Goal: Communication & Community: Answer question/provide support

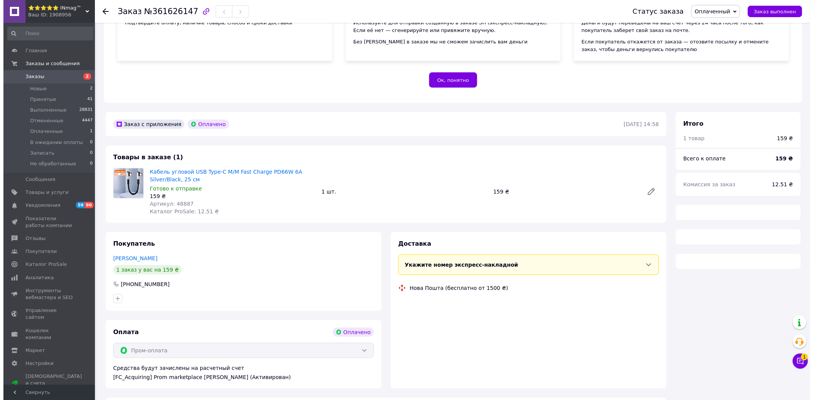
scroll to position [119, 0]
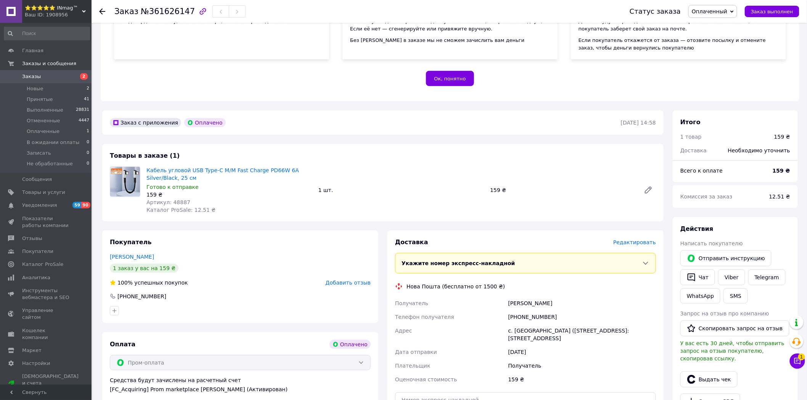
click at [630, 239] on span "Редактировать" at bounding box center [634, 242] width 43 height 6
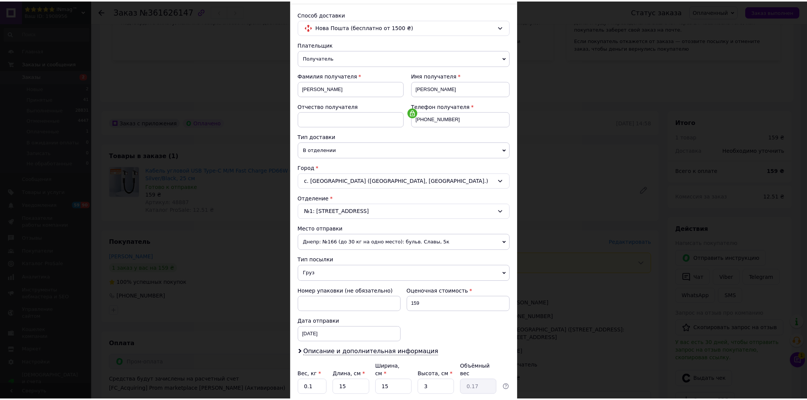
scroll to position [107, 0]
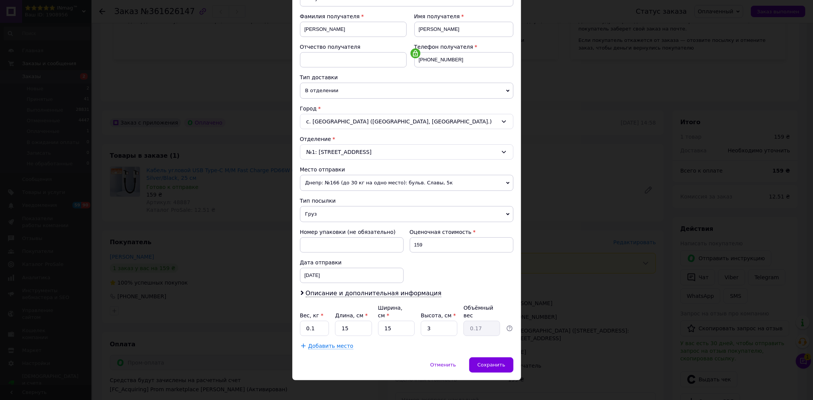
click at [547, 300] on div "× Редактирование доставки Способ доставки Нова Пошта (бесплатно от 1500 ₴) Плат…" at bounding box center [406, 200] width 813 height 400
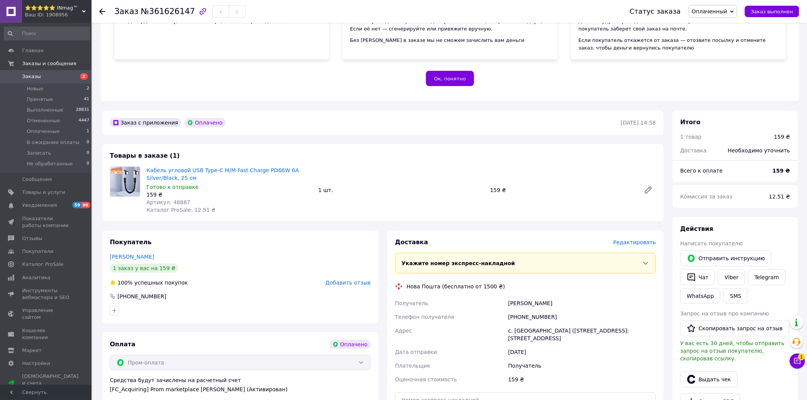
scroll to position [245, 0]
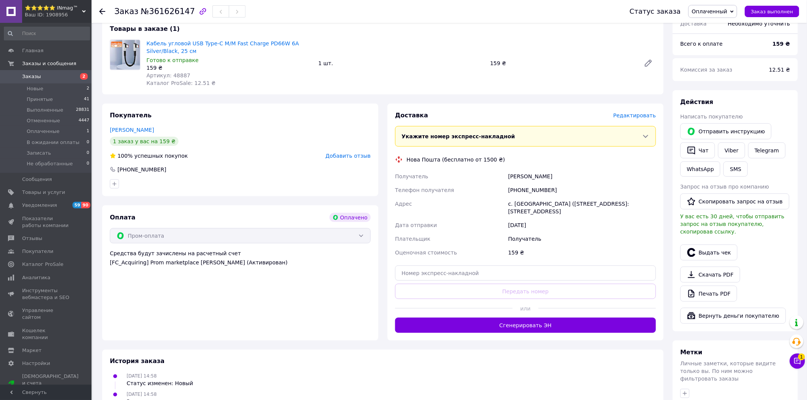
click at [551, 321] on button "Сгенерировать ЭН" at bounding box center [525, 325] width 261 height 15
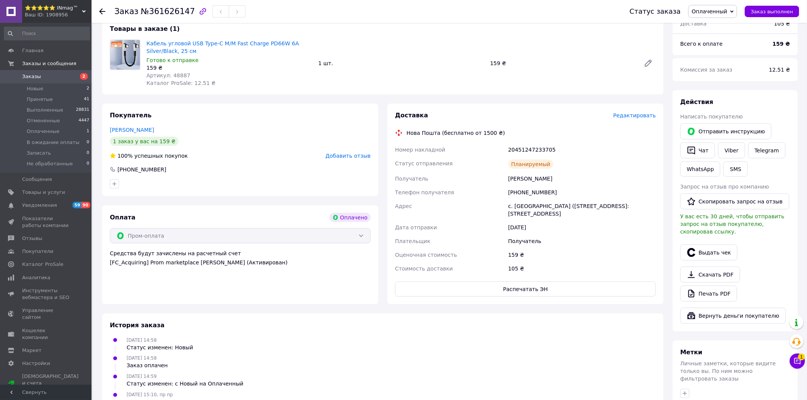
click at [543, 143] on div "20451247233705" at bounding box center [582, 150] width 151 height 14
click at [542, 143] on div "20451247233705" at bounding box center [582, 150] width 151 height 14
copy div "20451247233705"
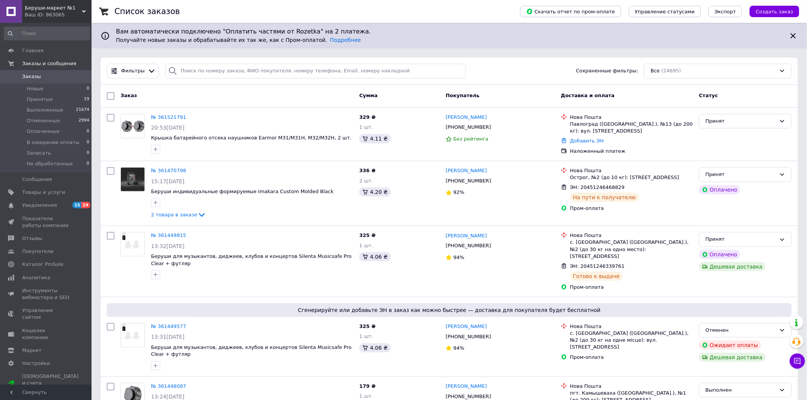
click at [796, 362] on icon at bounding box center [797, 362] width 8 height 8
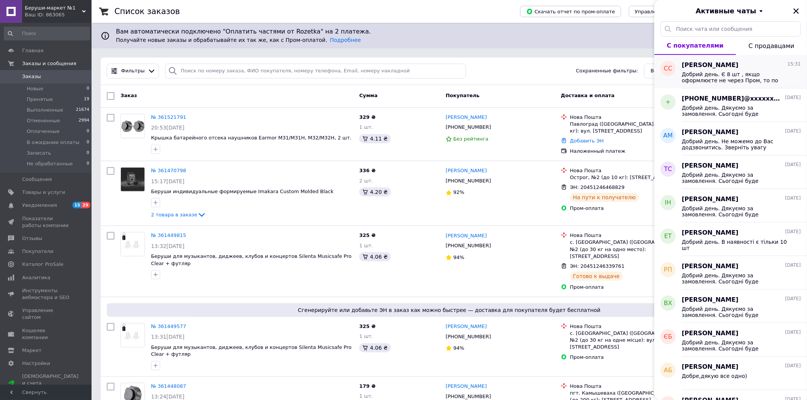
click at [743, 79] on span "Добрий день. Є 8 шт , якщо оформлюєте не через Пром, то по 3100 грн" at bounding box center [735, 77] width 108 height 12
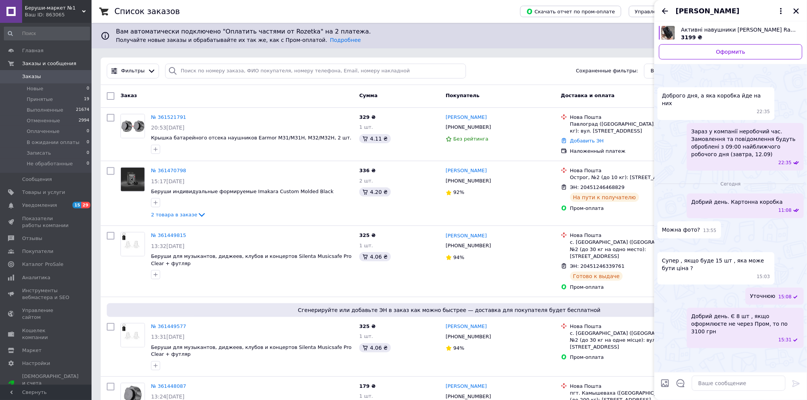
scroll to position [51, 0]
drag, startPoint x: 727, startPoint y: 353, endPoint x: 772, endPoint y: 344, distance: 45.9
click at [772, 335] on span "Добрий день. Є 8 шт , якщо оформлюєте не через Пром, то по 3100 грн" at bounding box center [745, 324] width 108 height 23
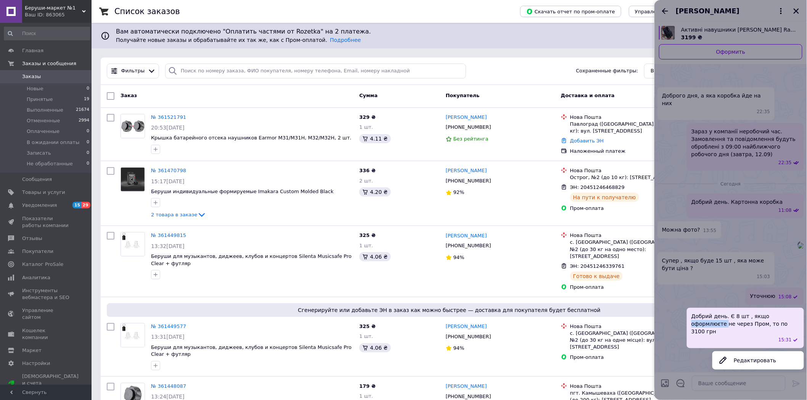
click at [758, 368] on button "Редактировать" at bounding box center [757, 360] width 91 height 15
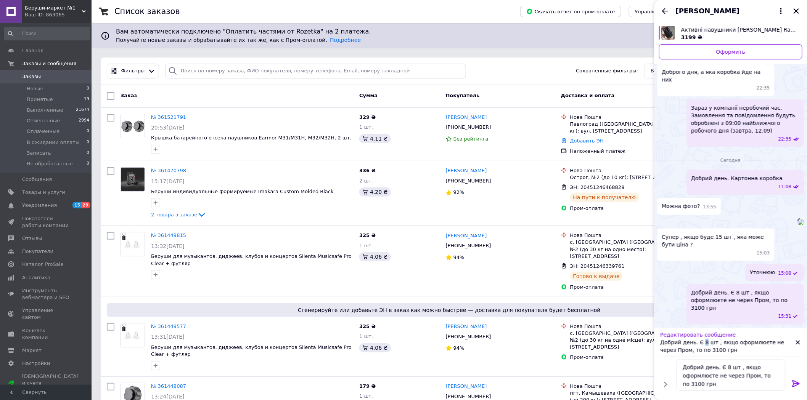
click at [703, 340] on p "Добрий день. Є 8 шт , якщо оформлюєте не через Пром, то по 3100 грн" at bounding box center [727, 346] width 135 height 15
click at [725, 367] on textarea "Добрий день. Є 8 шт , якщо оформлюєте не через Пром, то по 3100 грн" at bounding box center [730, 375] width 109 height 31
type textarea "Добрий день. Є 9 шт , якщо оформлюєте не через Пром, то по 3100 грн"
click at [798, 381] on icon at bounding box center [795, 383] width 9 height 9
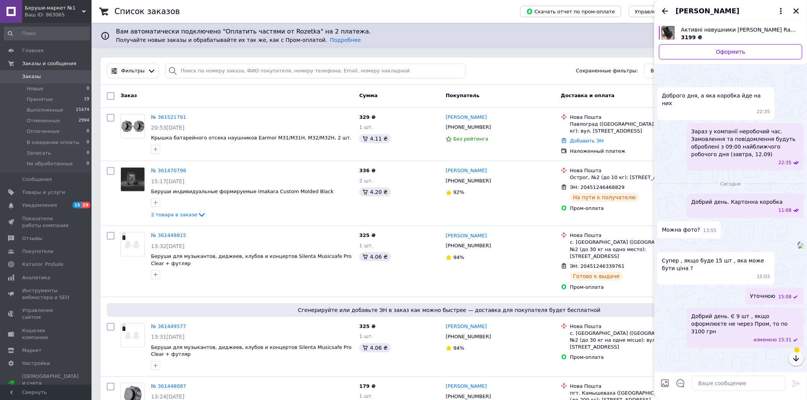
click at [798, 358] on icon "button" at bounding box center [795, 358] width 9 height 9
click at [664, 10] on icon "Назад" at bounding box center [664, 10] width 9 height 9
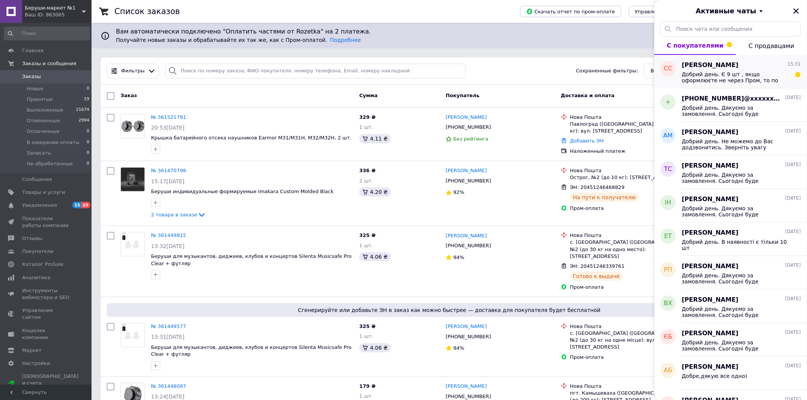
click at [771, 77] on span "Добрий день. Є 9 шт , якщо оформлюєте не через Пром, то по 3100 грн" at bounding box center [735, 77] width 108 height 12
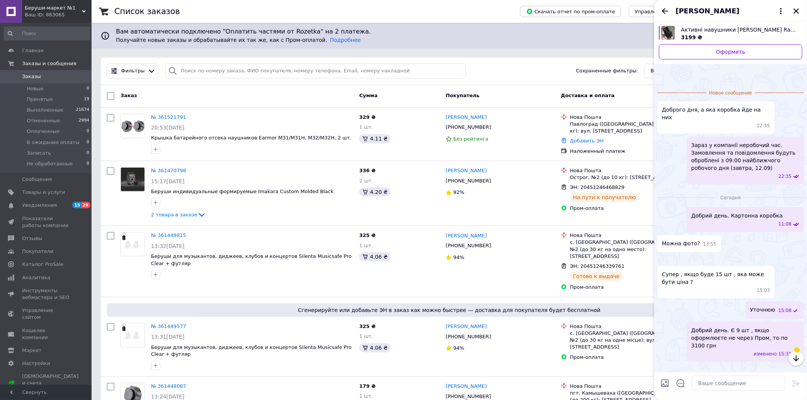
scroll to position [65, 0]
click at [666, 10] on icon "Назад" at bounding box center [664, 10] width 9 height 9
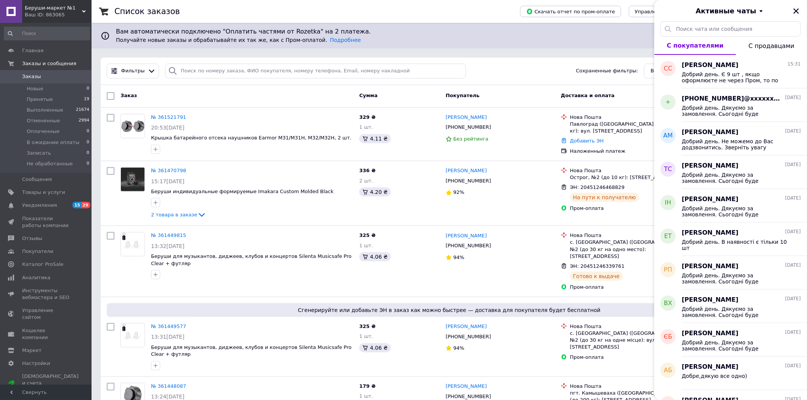
click at [796, 9] on icon "Закрыть" at bounding box center [795, 11] width 7 height 7
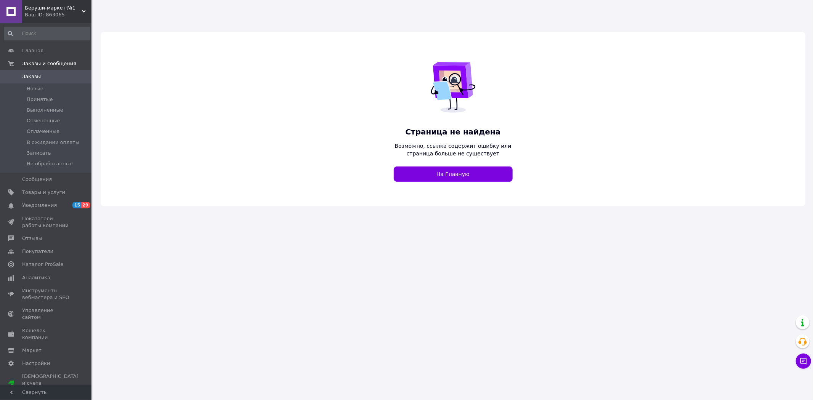
click at [41, 8] on span "Беруши-маркет №1" at bounding box center [53, 8] width 57 height 7
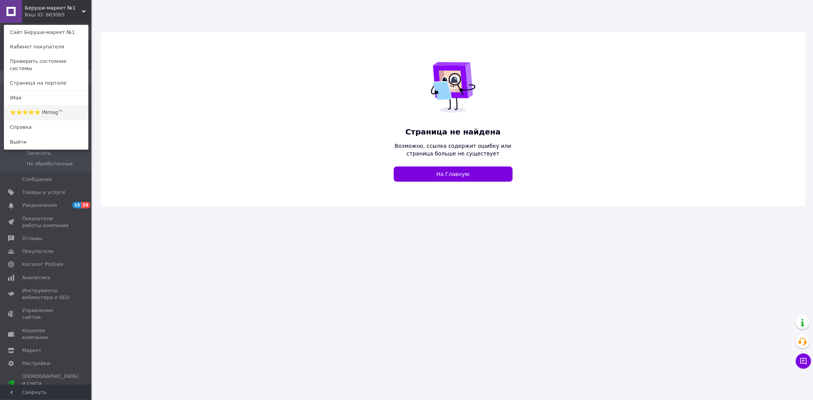
click at [52, 107] on link "⭐️⭐️⭐️⭐️⭐️ INmag™" at bounding box center [46, 112] width 84 height 14
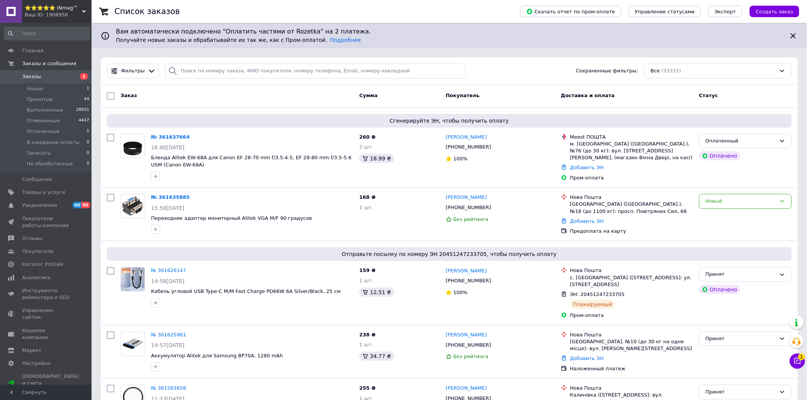
click at [166, 135] on link "№ 361637664" at bounding box center [170, 137] width 39 height 6
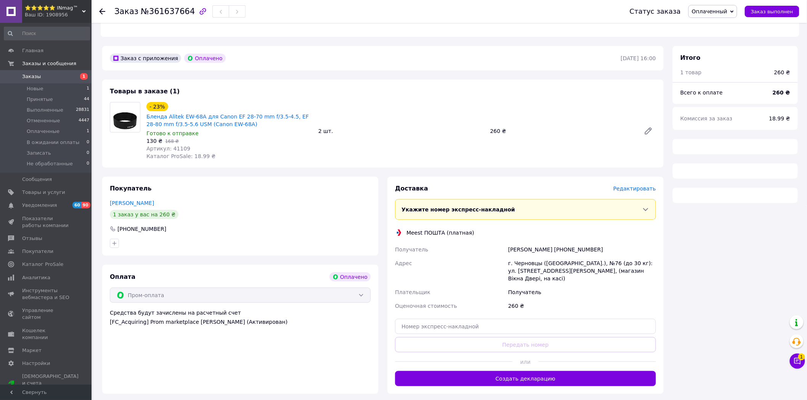
scroll to position [196, 0]
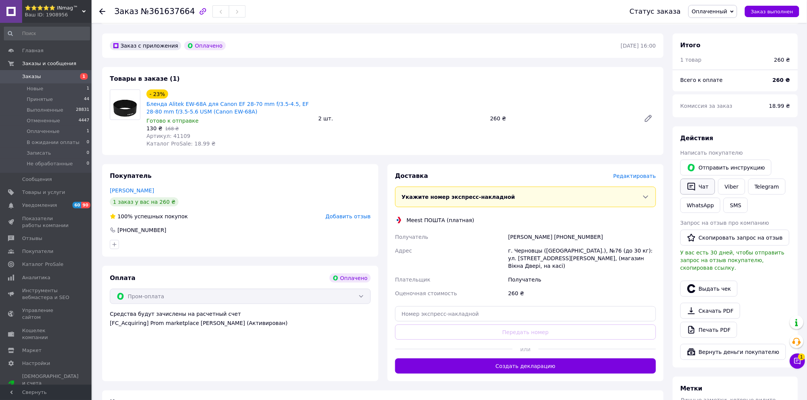
click at [699, 179] on button "Чат" at bounding box center [697, 187] width 35 height 16
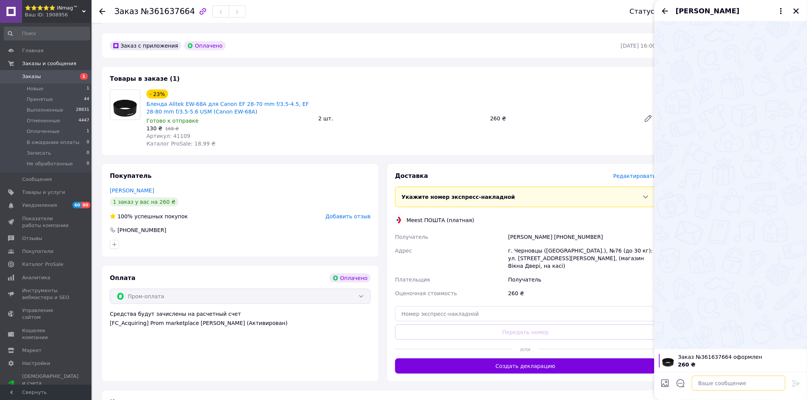
click at [702, 382] on textarea at bounding box center [738, 383] width 94 height 15
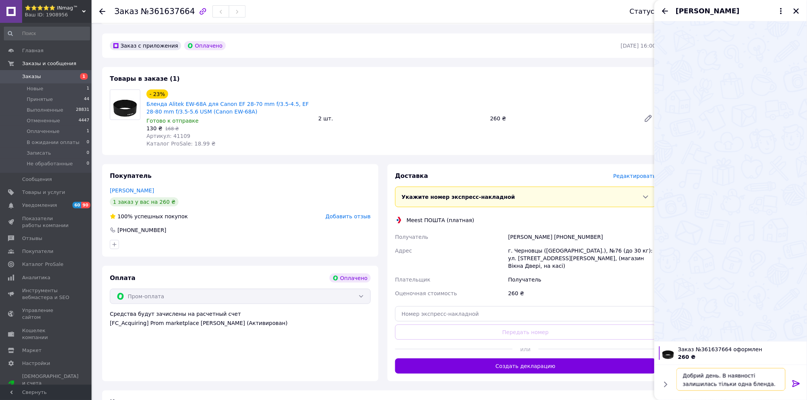
type textarea "Добрий день. В наявності залишилась тільки одна бленда."
click at [794, 381] on icon at bounding box center [795, 383] width 7 height 7
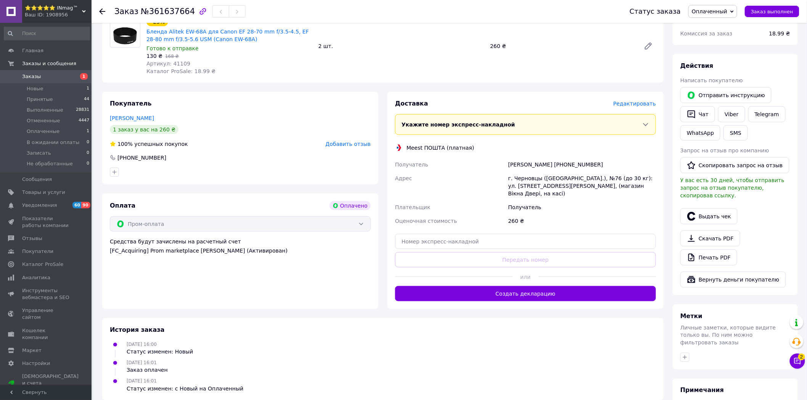
scroll to position [227, 0]
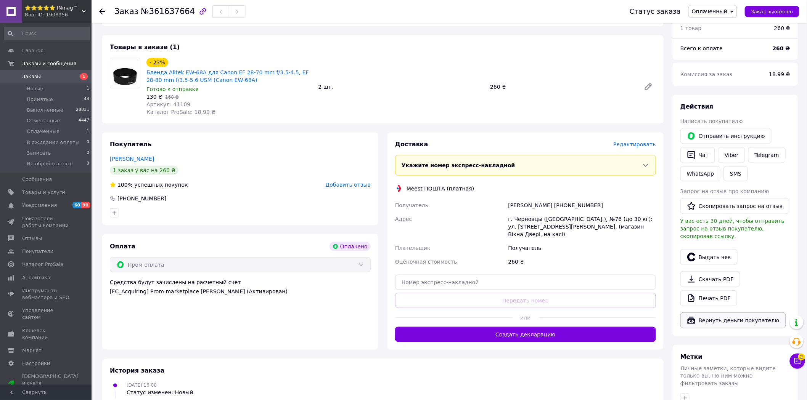
click at [725, 313] on button "Вернуть деньги покупателю" at bounding box center [733, 321] width 106 height 16
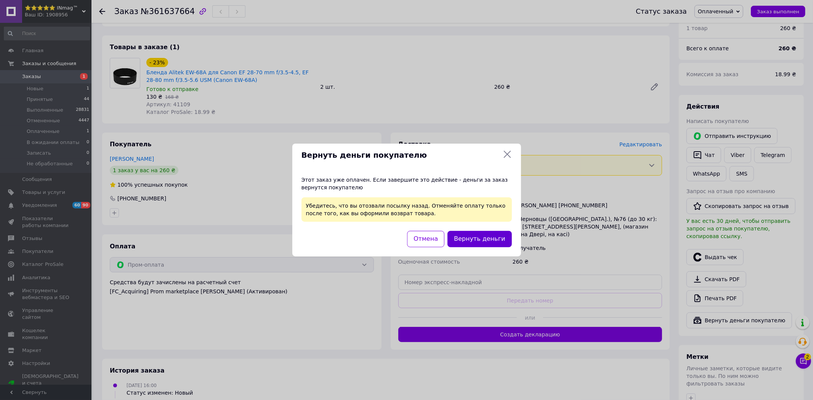
click at [489, 242] on button "Вернуть деньги" at bounding box center [479, 239] width 64 height 16
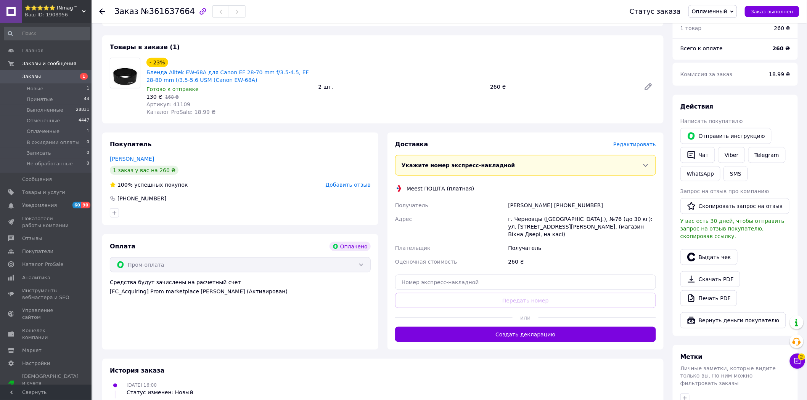
click at [789, 361] on div "Чат с покупателем 2" at bounding box center [796, 361] width 15 height 15
click at [800, 362] on icon at bounding box center [797, 361] width 6 height 6
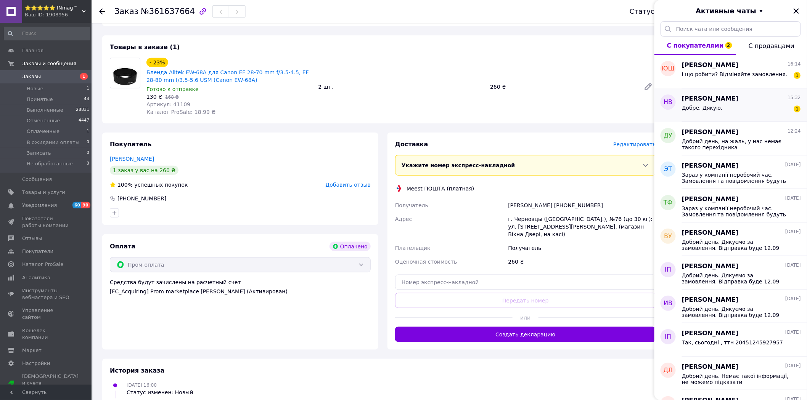
click at [737, 115] on div "Добре. Дякую. 1" at bounding box center [740, 109] width 119 height 12
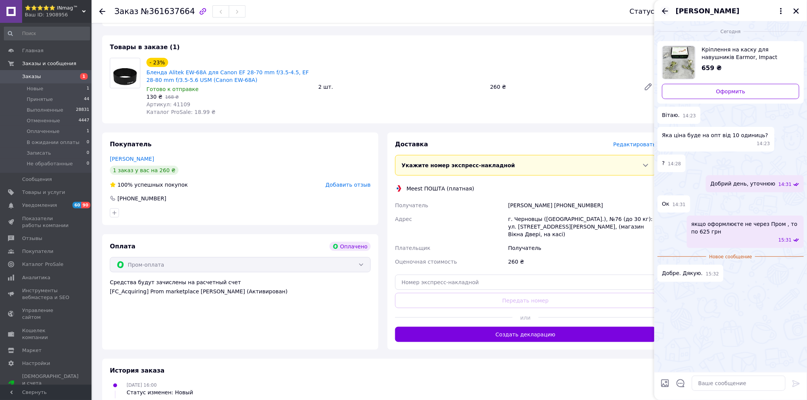
click at [663, 9] on icon "Назад" at bounding box center [664, 10] width 9 height 9
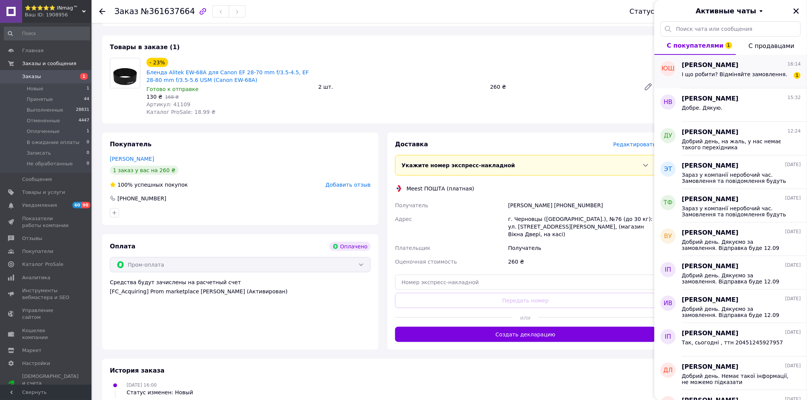
click at [715, 77] on div "І що робити? Відміняйте замовлення." at bounding box center [734, 76] width 106 height 11
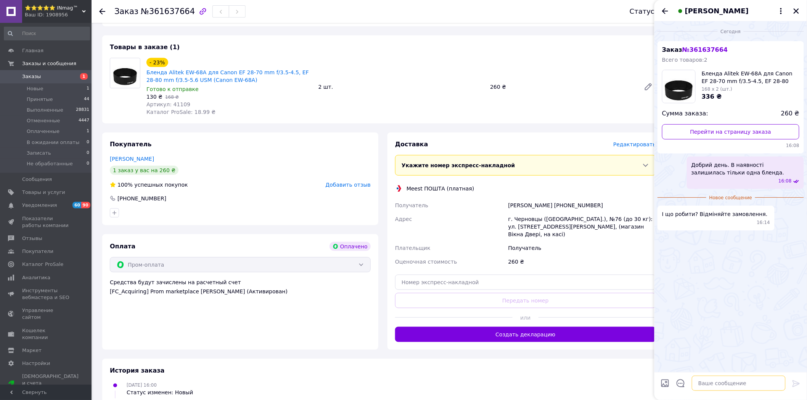
click at [713, 384] on textarea at bounding box center [738, 383] width 94 height 15
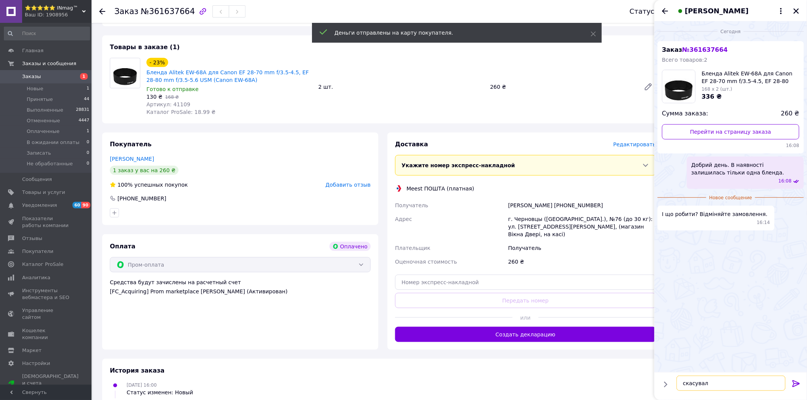
type textarea "скасували"
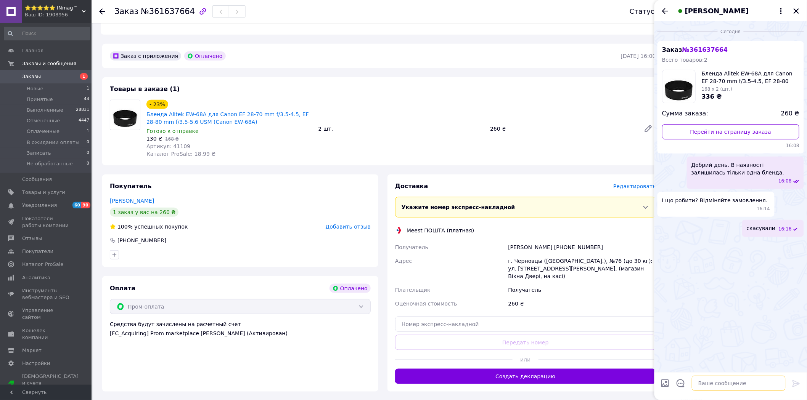
scroll to position [185, 0]
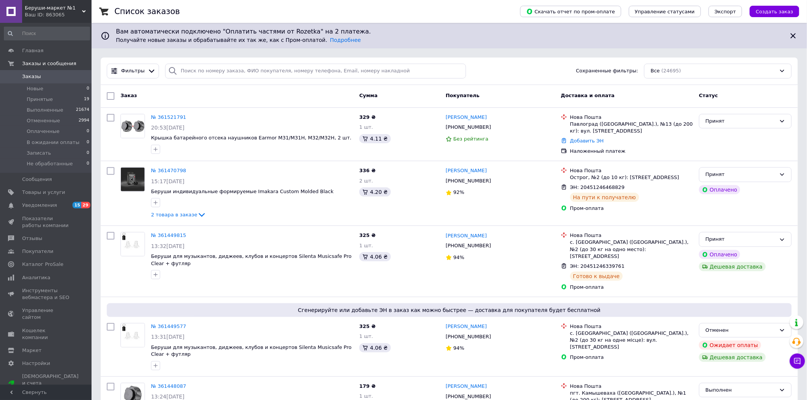
click at [48, 17] on div "Ваш ID: 863065" at bounding box center [58, 14] width 67 height 7
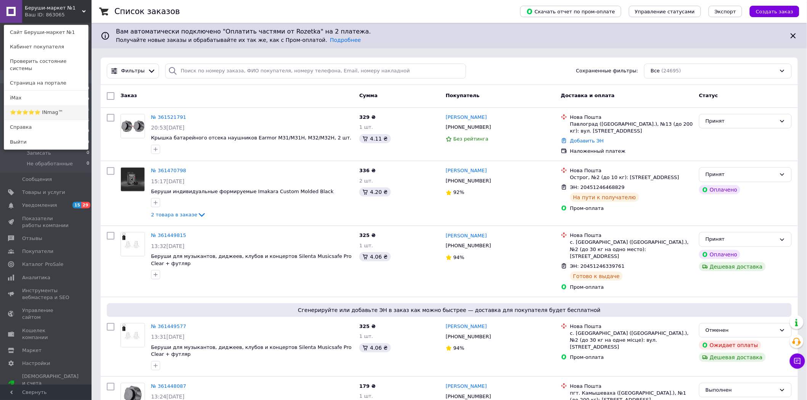
click at [56, 106] on link "⭐️⭐️⭐️⭐️⭐️ INmag™" at bounding box center [46, 112] width 84 height 14
